Goal: Task Accomplishment & Management: Manage account settings

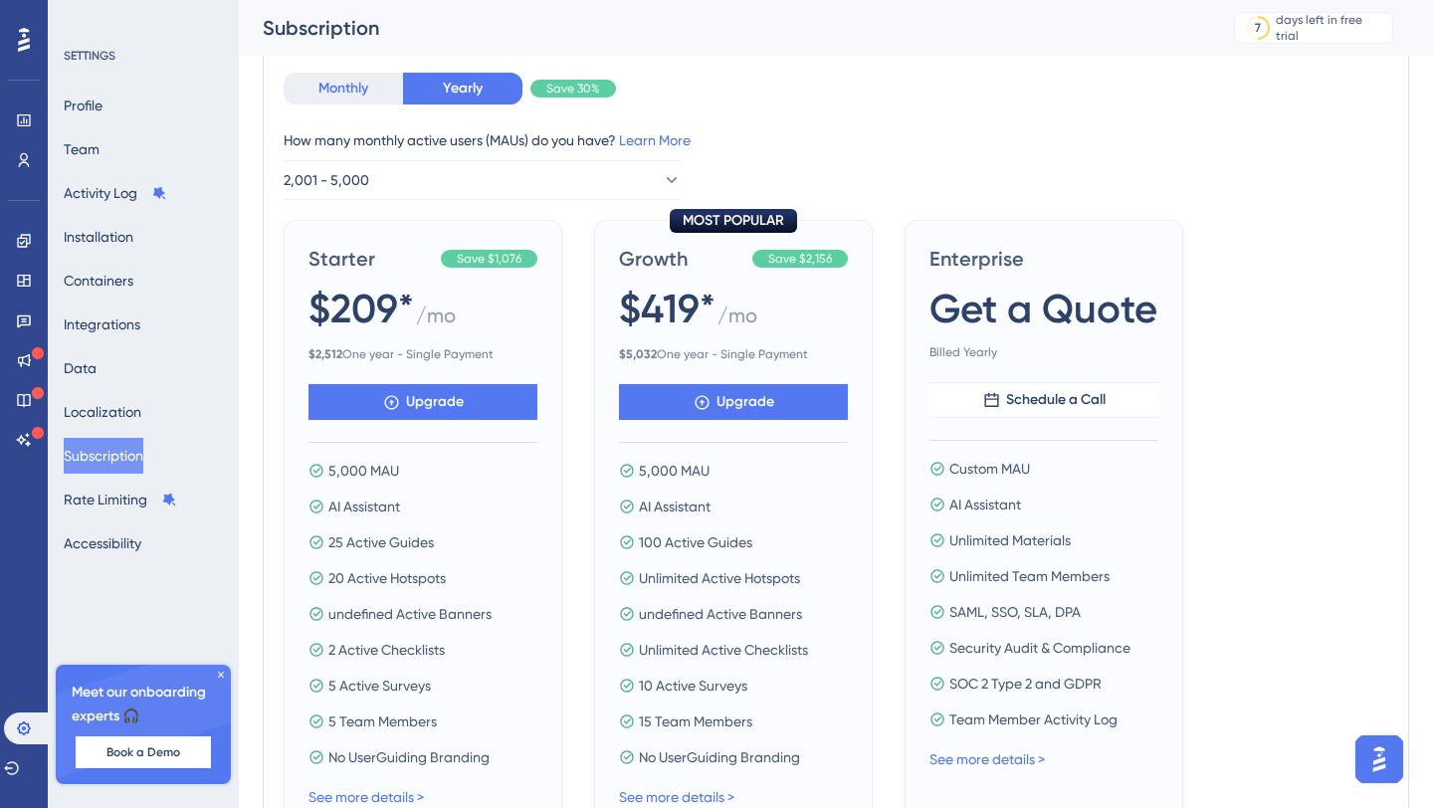
click at [354, 79] on button "Monthly" at bounding box center [343, 89] width 119 height 32
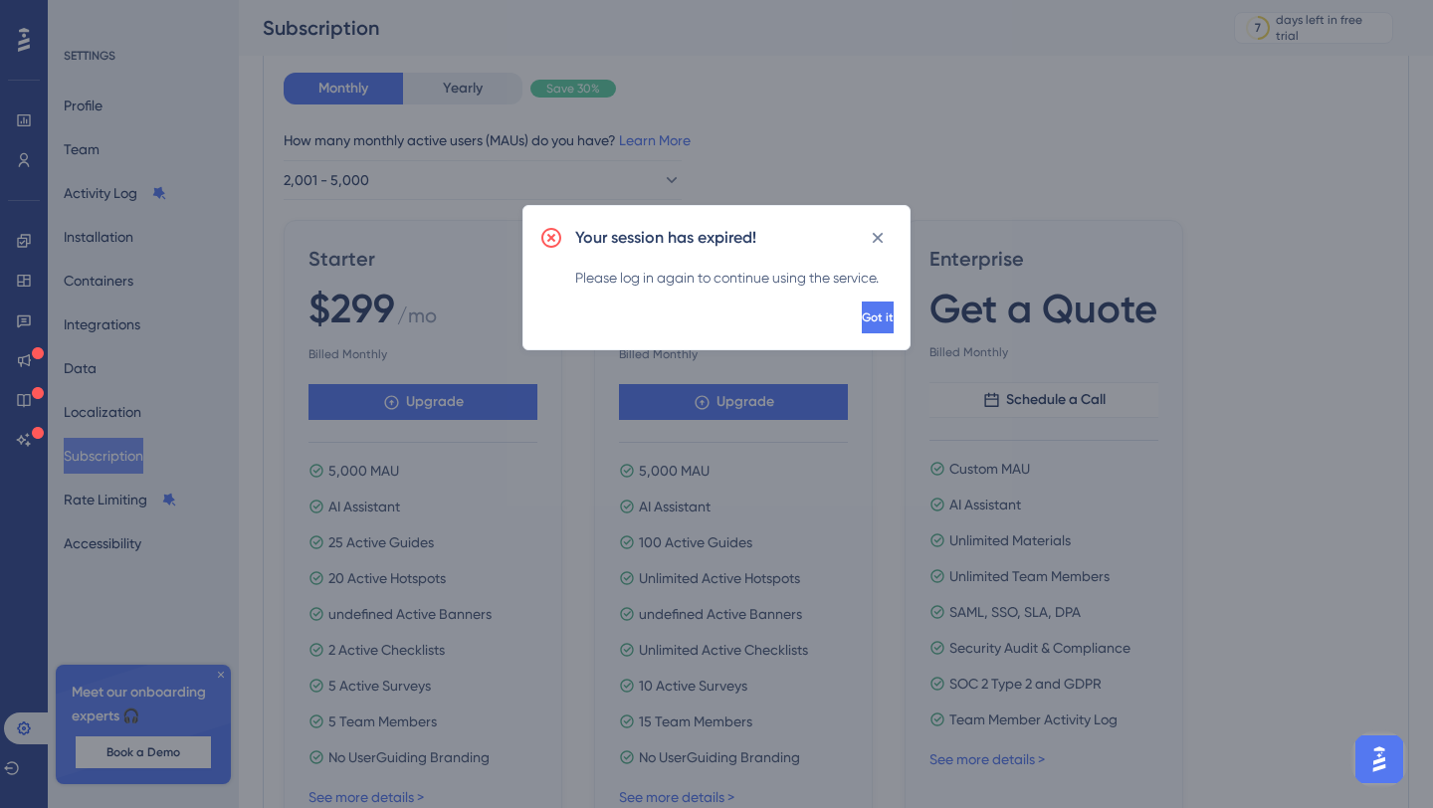
click at [471, 93] on div "Your session has expired! Please log in again to continue using the service. Go…" at bounding box center [716, 404] width 1433 height 808
click at [880, 238] on icon at bounding box center [878, 238] width 20 height 20
